Goal: Task Accomplishment & Management: Complete application form

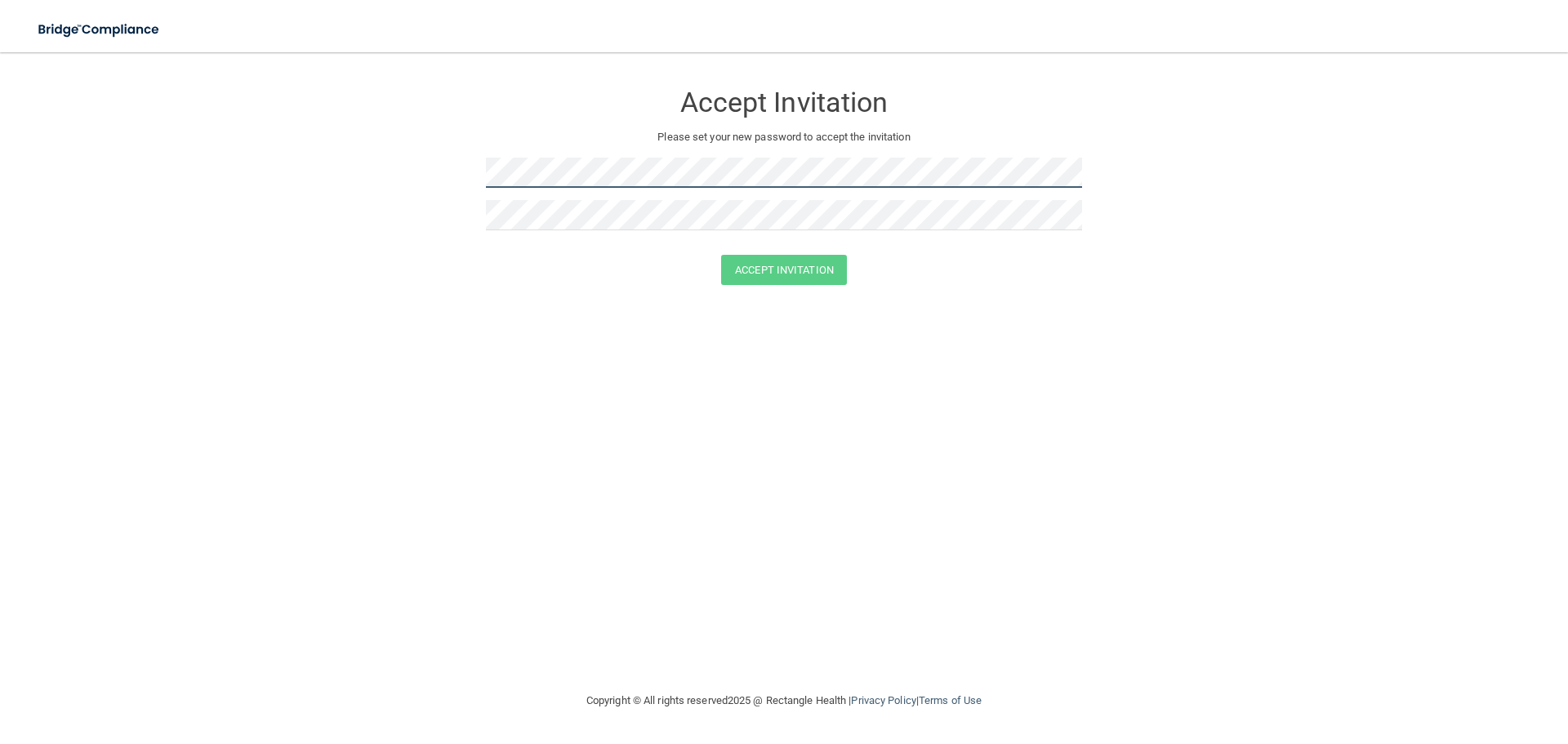
click at [326, 202] on form "Accept Invitation Please set your new password to accept the invitation Accept …" at bounding box center [784, 186] width 1502 height 236
click at [773, 270] on button "Accept Invitation" at bounding box center [784, 270] width 126 height 30
click at [264, 176] on form "Accept Invitation Please set your new password to accept the invitation Token i…" at bounding box center [784, 198] width 1502 height 260
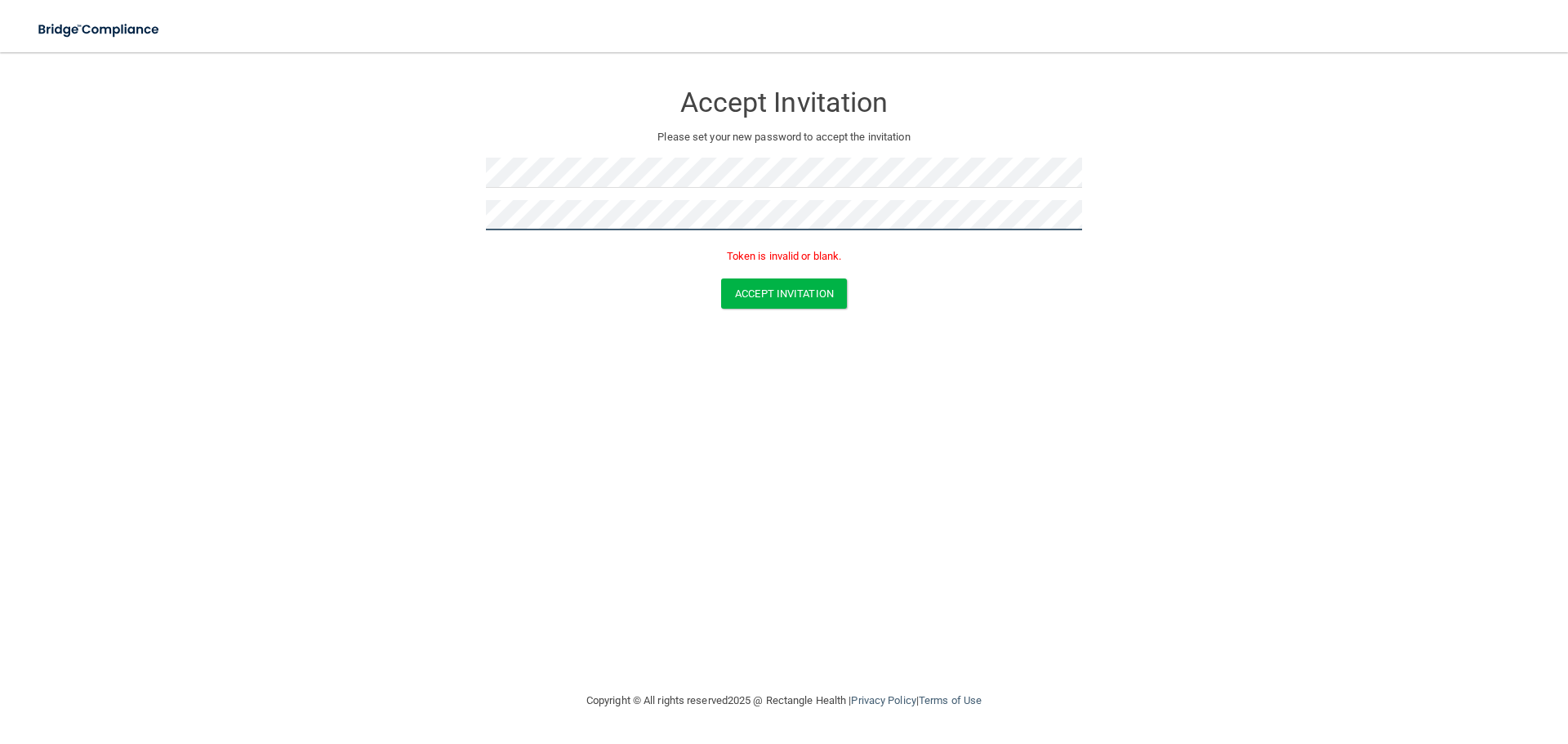
click at [216, 197] on form "Accept Invitation Please set your new password to accept the invitation Token i…" at bounding box center [784, 198] width 1502 height 260
drag, startPoint x: 749, startPoint y: 302, endPoint x: 694, endPoint y: 365, distance: 83.6
click at [749, 302] on button "Accept Invitation" at bounding box center [784, 293] width 126 height 30
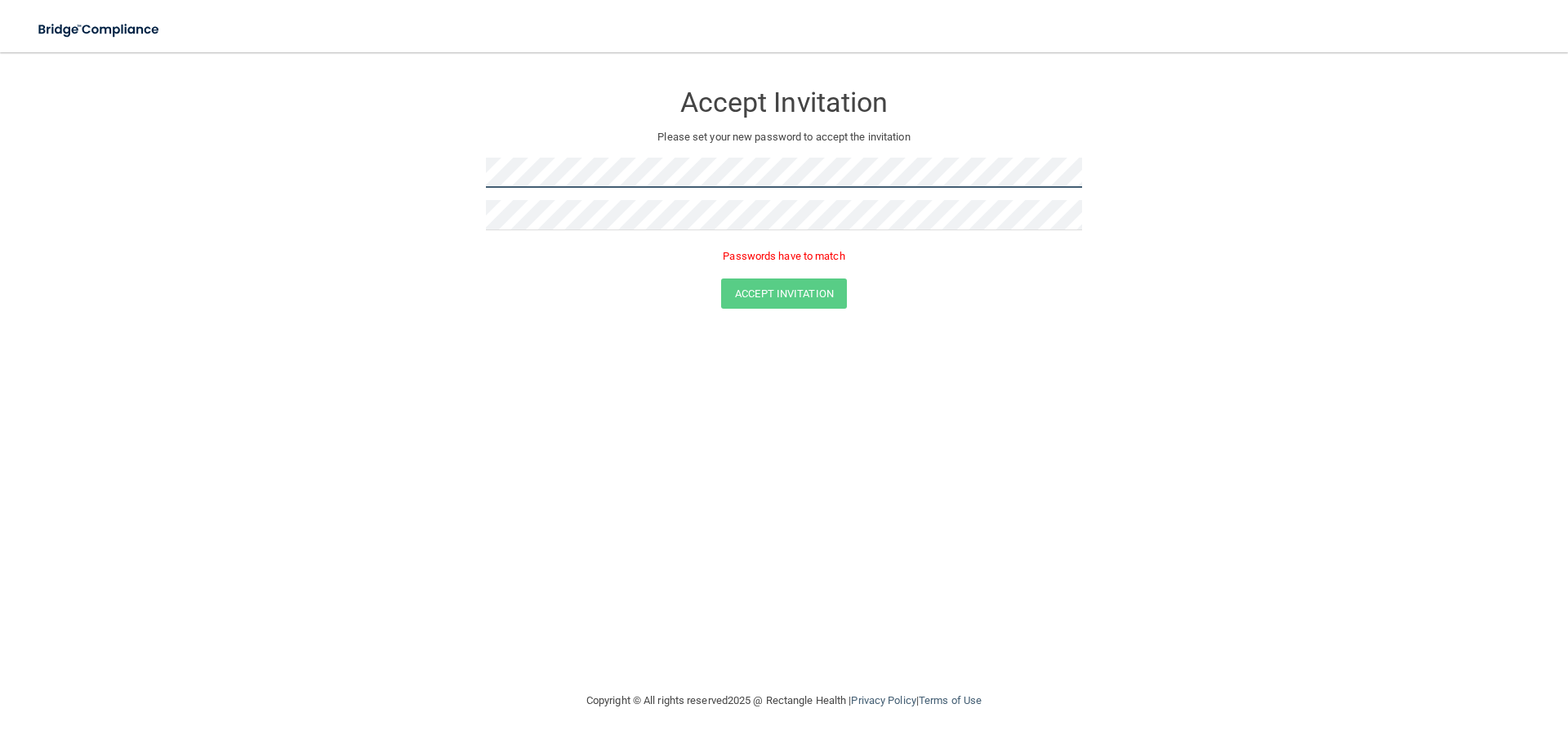
click at [331, 198] on form "Accept Invitation Please set your new password to accept the invitation Passwor…" at bounding box center [784, 198] width 1502 height 260
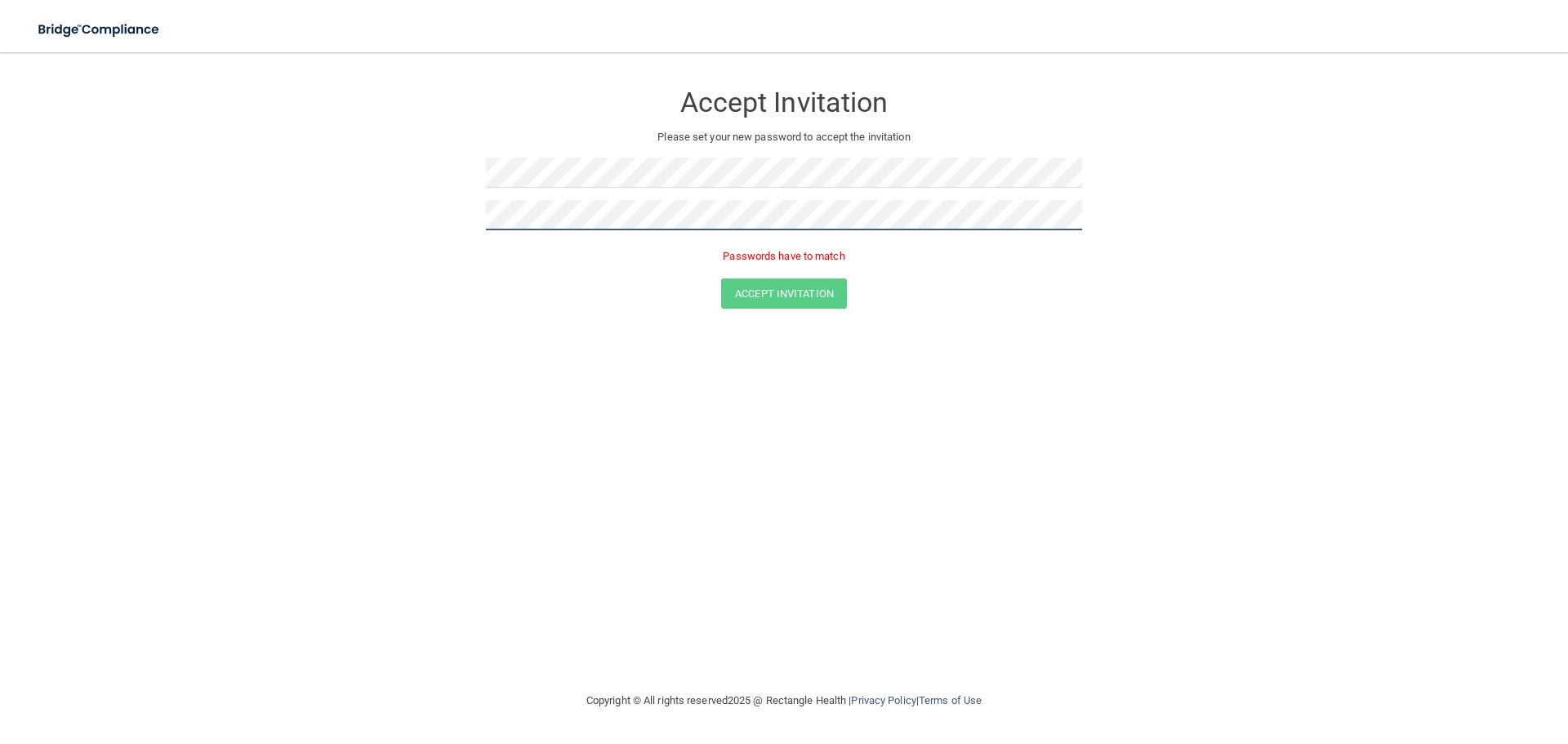
click at [370, 221] on form "Accept Invitation Please set your new password to accept the invitation Passwor…" at bounding box center [784, 198] width 1502 height 260
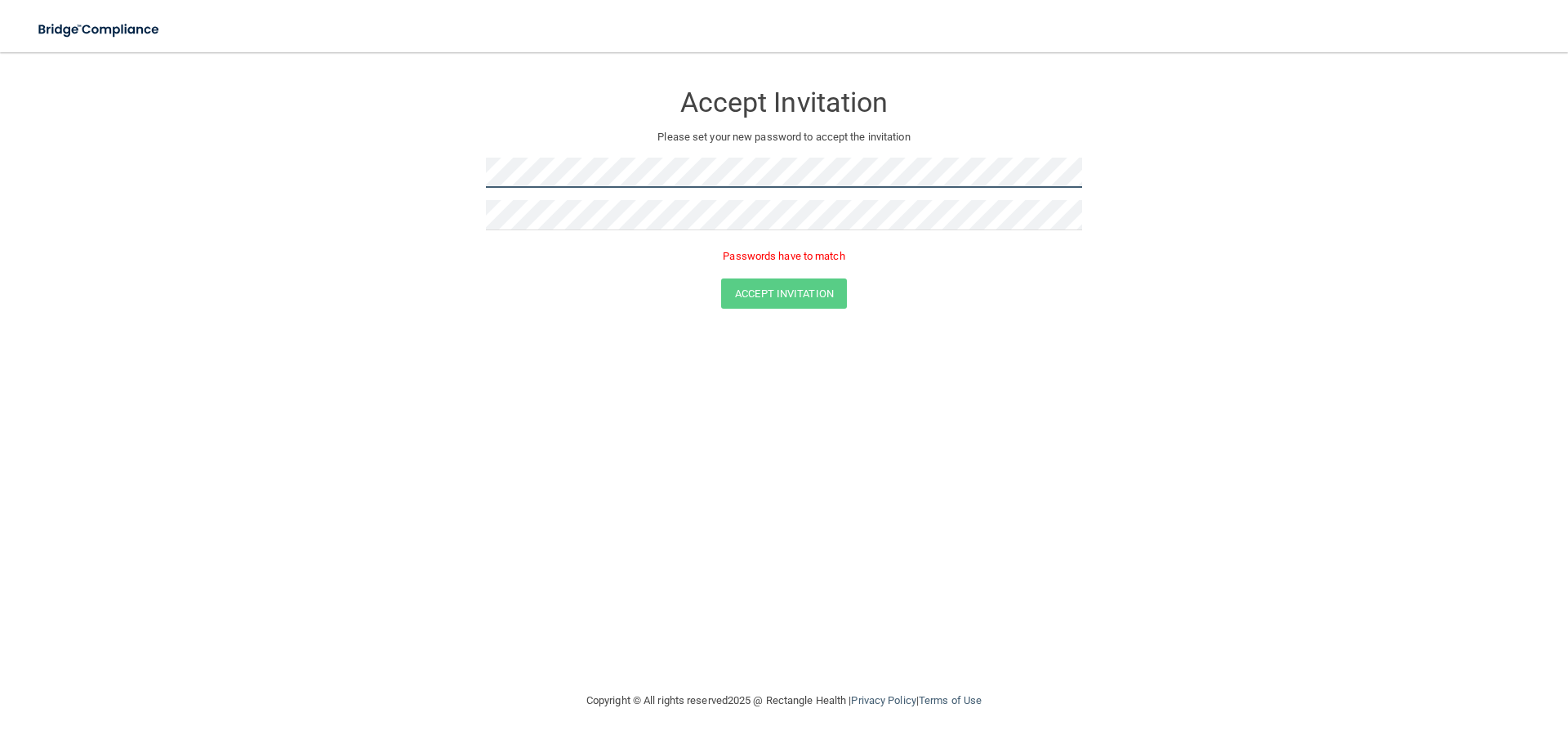
click at [154, 172] on form "Accept Invitation Please set your new password to accept the invitation Passwor…" at bounding box center [784, 198] width 1502 height 260
drag, startPoint x: 205, startPoint y: 282, endPoint x: 219, endPoint y: 281, distance: 14.0
click at [206, 282] on div "Accept Invitation" at bounding box center [784, 293] width 1527 height 30
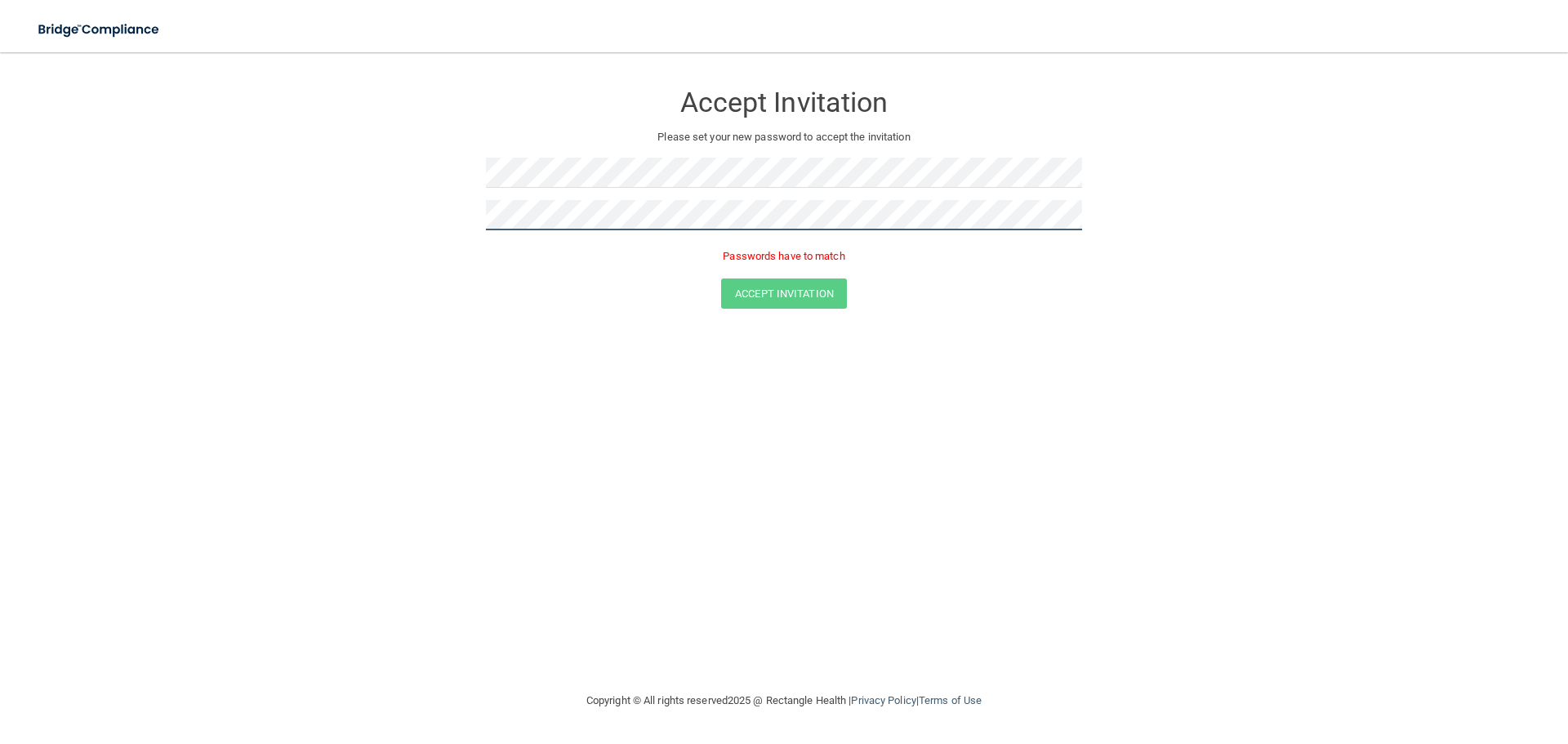
click at [214, 217] on form "Accept Invitation Please set your new password to accept the invitation Passwor…" at bounding box center [784, 198] width 1502 height 260
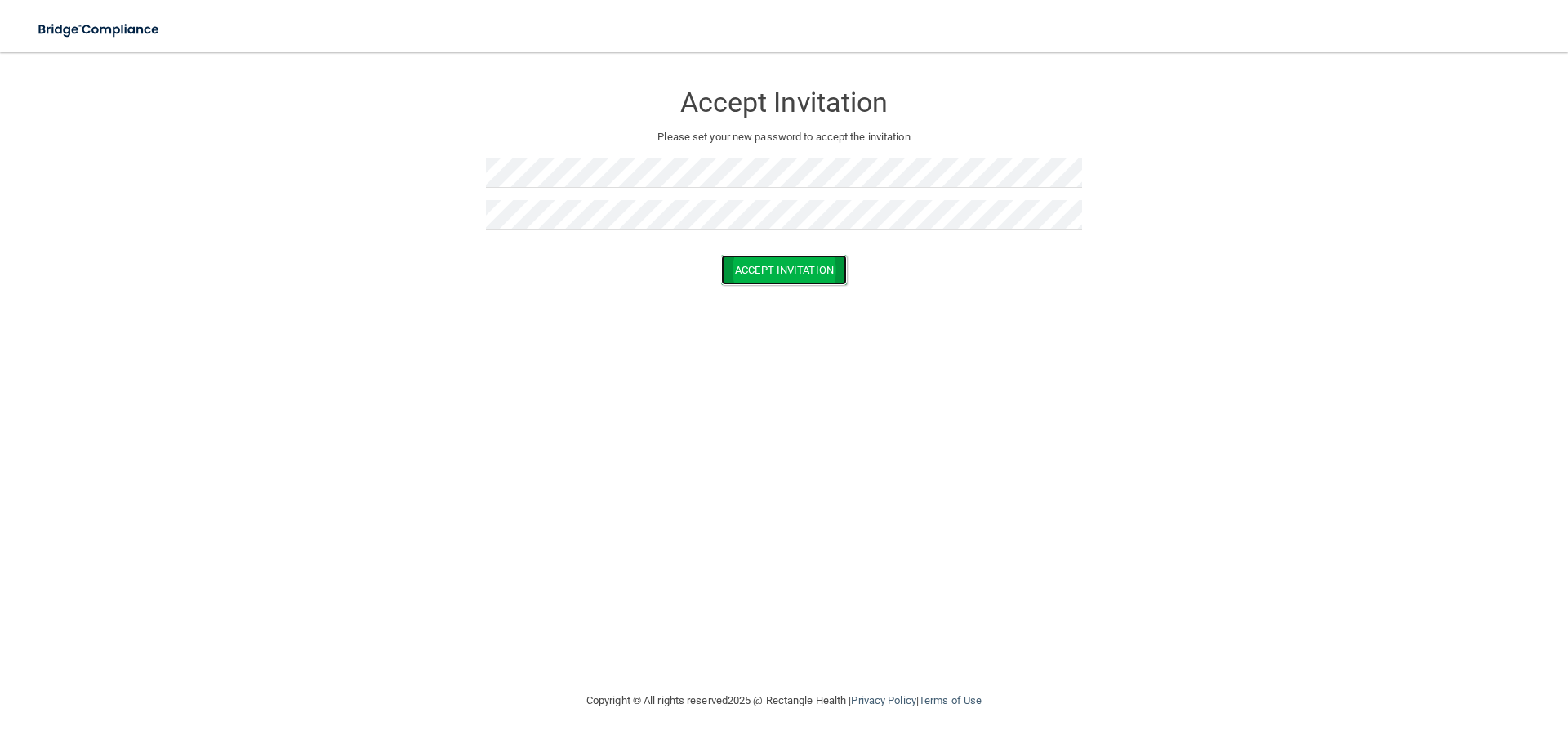
click at [759, 270] on button "Accept Invitation" at bounding box center [784, 270] width 126 height 30
drag, startPoint x: 1389, startPoint y: 96, endPoint x: 1386, endPoint y: 83, distance: 13.3
click at [1388, 90] on form "Accept Invitation Please set your new password to accept the invitation Token i…" at bounding box center [784, 198] width 1502 height 260
click at [795, 351] on div "Accept Invitation Please set your new password to accept the invitation Accept …" at bounding box center [784, 372] width 1502 height 607
click at [790, 272] on button "Accept Invitation" at bounding box center [784, 270] width 126 height 30
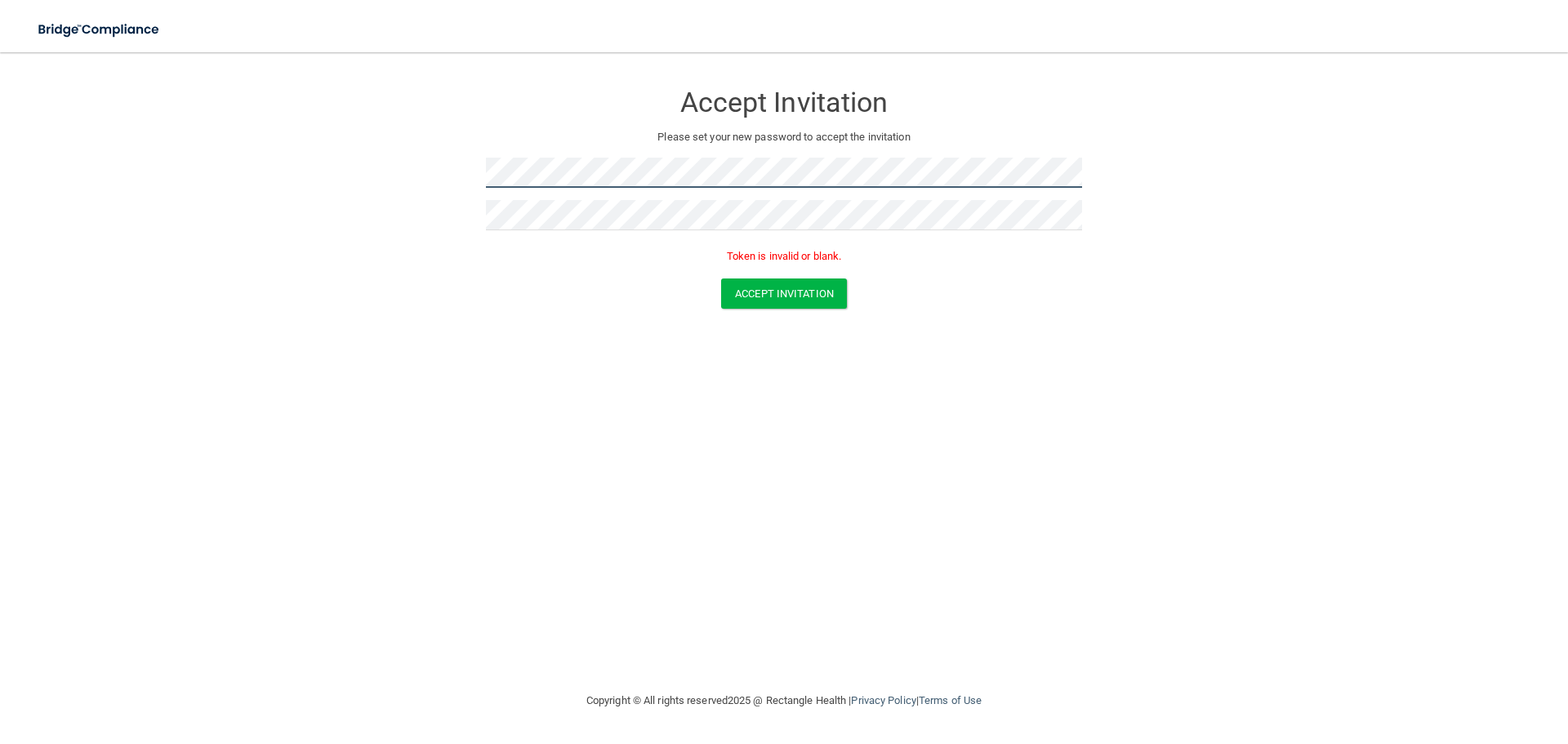
click at [243, 190] on form "Accept Invitation Please set your new password to accept the invitation Token i…" at bounding box center [784, 198] width 1502 height 260
click at [132, 181] on form "Accept Invitation Please set your new password to accept the invitation Token i…" at bounding box center [784, 198] width 1502 height 260
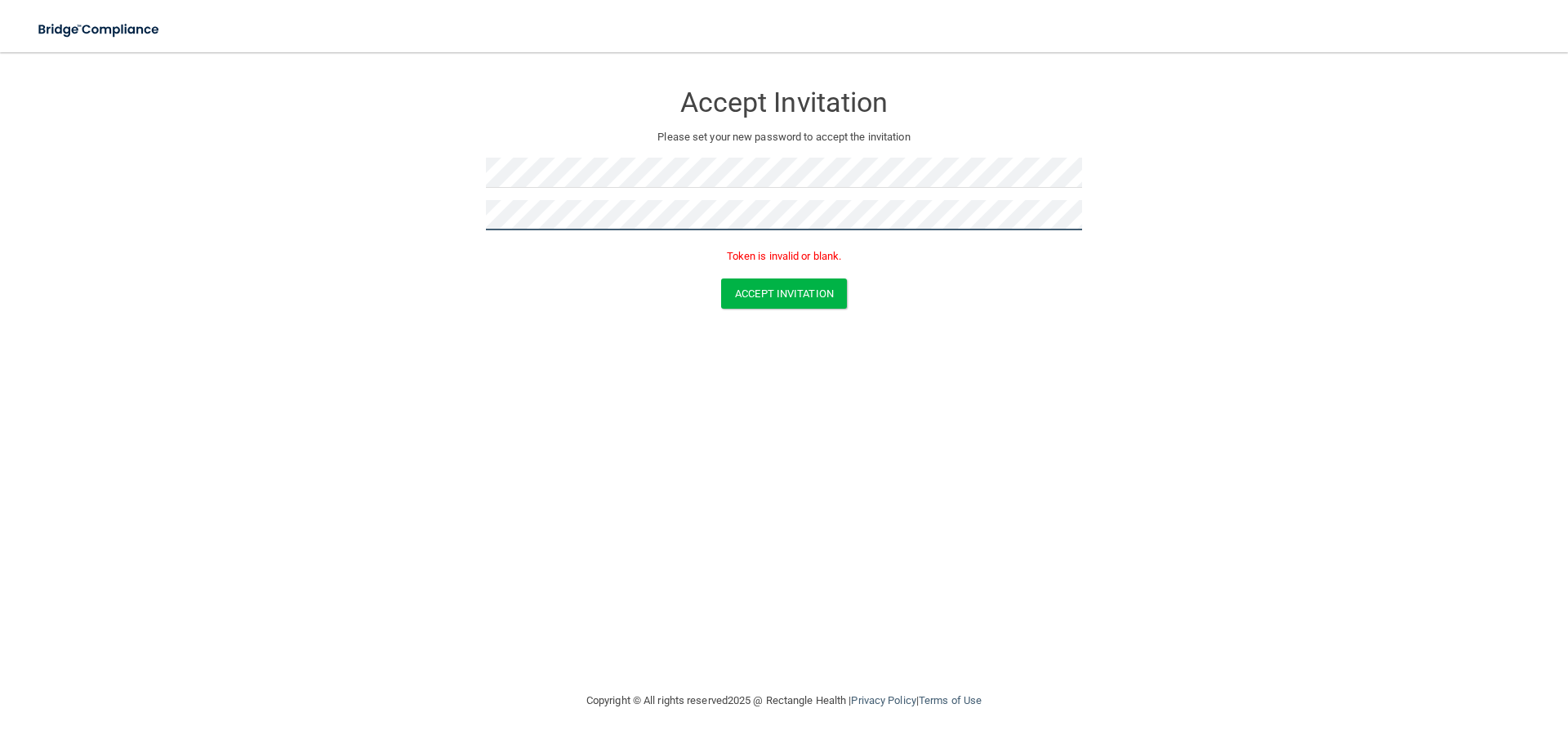
click at [339, 222] on form "Accept Invitation Please set your new password to accept the invitation Token i…" at bounding box center [784, 198] width 1502 height 260
click at [976, 397] on div "Accept Invitation Please set your new password to accept the invitation Token i…" at bounding box center [784, 372] width 1502 height 607
click at [803, 288] on button "Accept Invitation" at bounding box center [784, 293] width 126 height 30
